Goal: Information Seeking & Learning: Learn about a topic

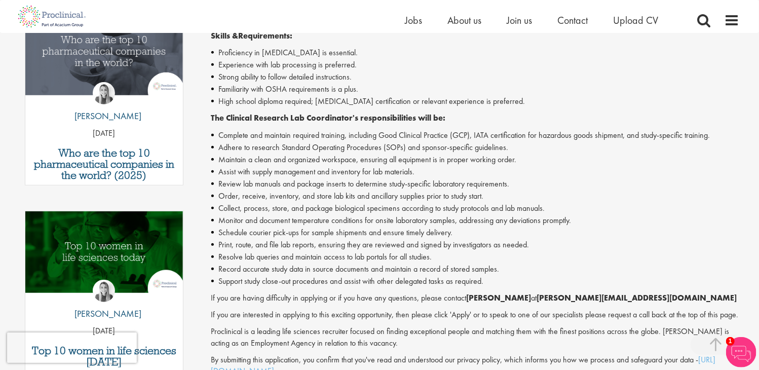
click at [518, 187] on li "Review lab manuals and package inserts to determine study-specific laboratory r…" at bounding box center [475, 184] width 529 height 12
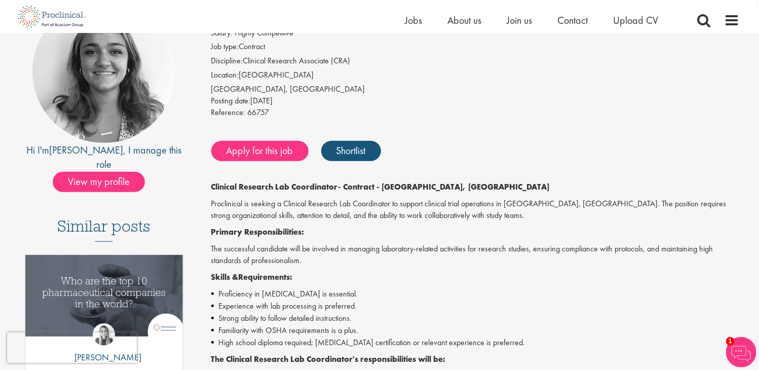
scroll to position [101, 0]
